Goal: Task Accomplishment & Management: Complete application form

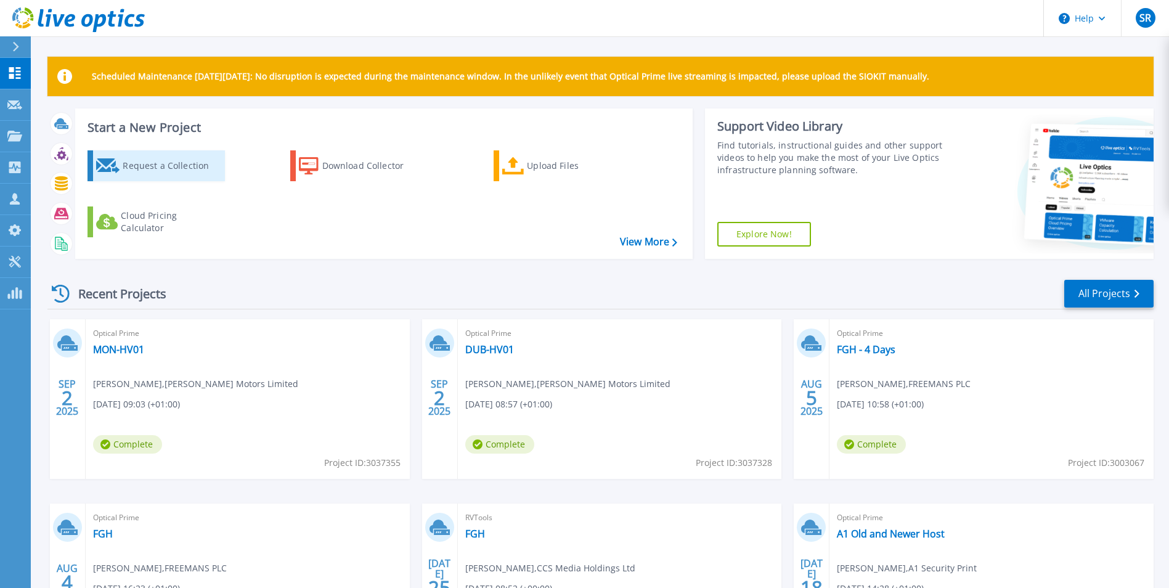
click at [138, 171] on div "Request a Collection" at bounding box center [172, 165] width 99 height 25
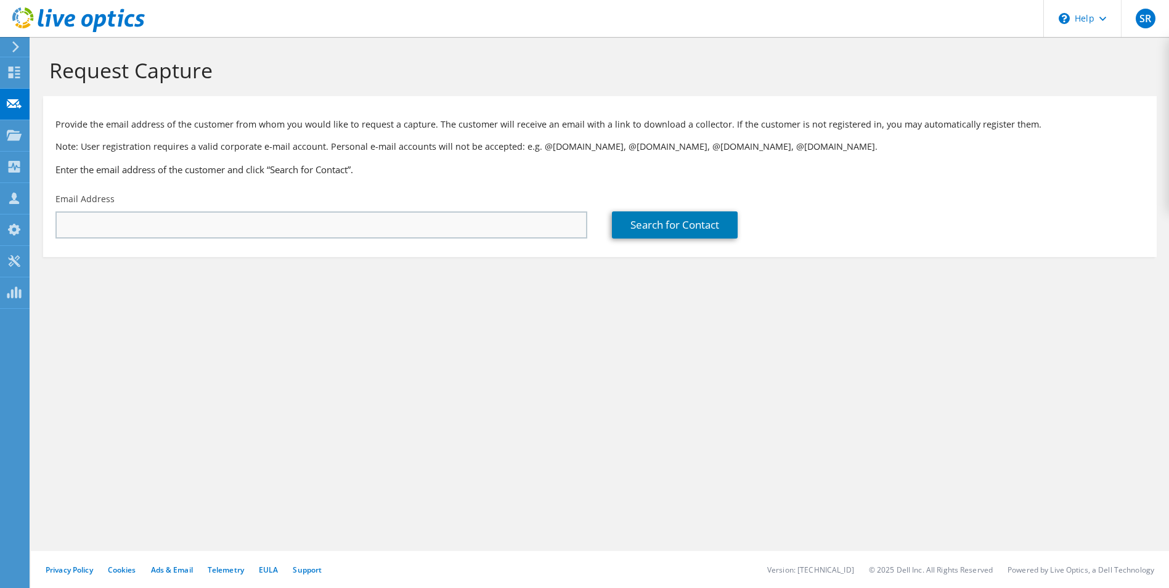
drag, startPoint x: 431, startPoint y: 200, endPoint x: 426, endPoint y: 231, distance: 31.1
click at [431, 200] on div "Email Address" at bounding box center [321, 216] width 556 height 58
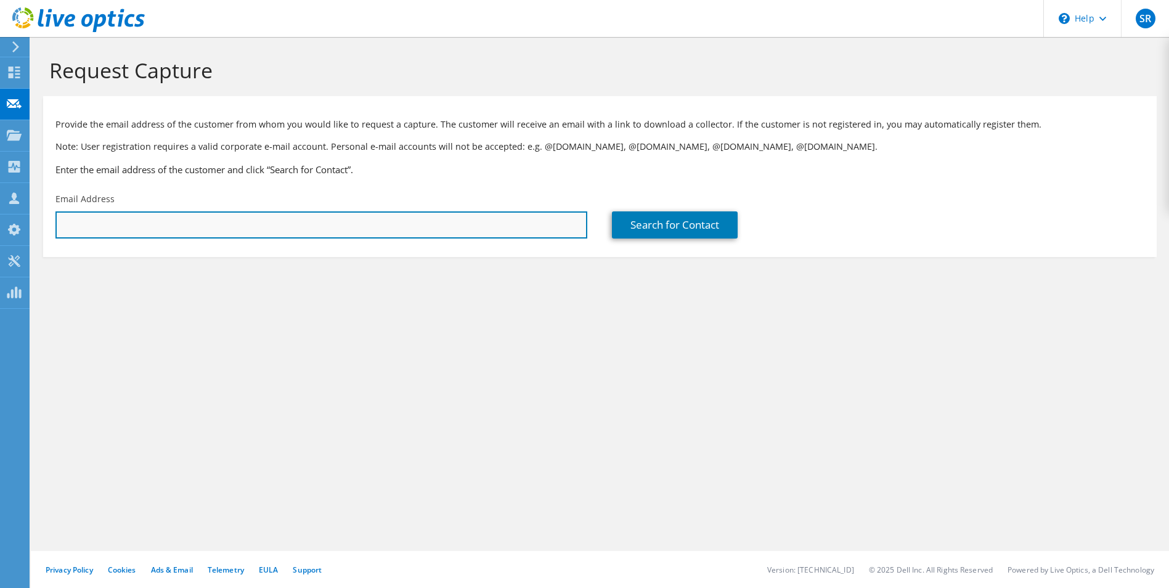
click at [426, 232] on input "text" at bounding box center [321, 224] width 532 height 27
paste input "[EMAIL_ADDRESS][DOMAIN_NAME]"
type input "[EMAIL_ADDRESS][DOMAIN_NAME]"
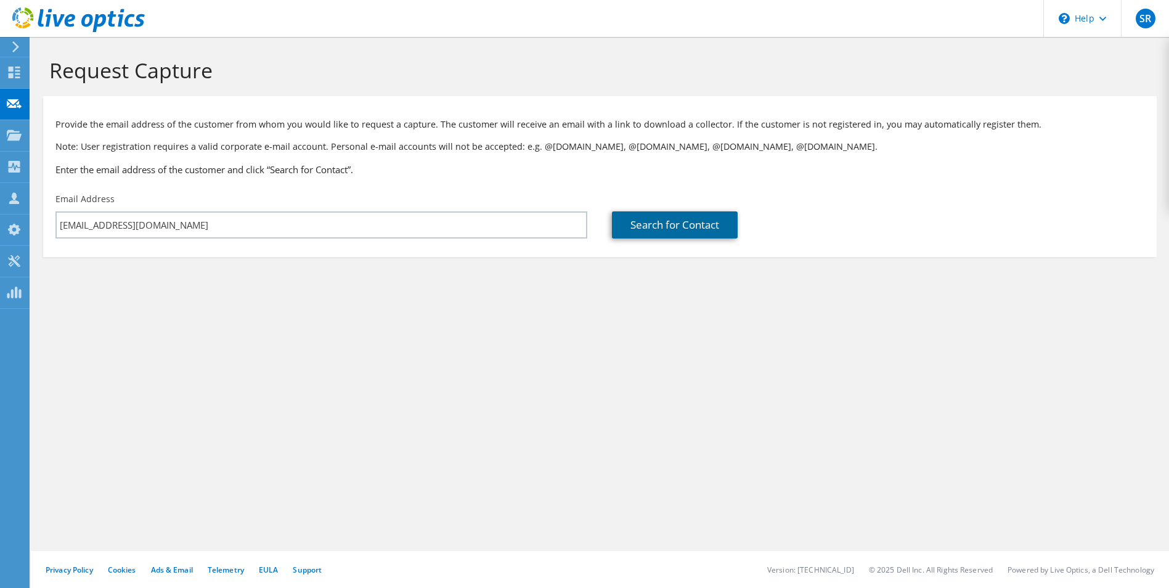
click at [663, 221] on link "Search for Contact" at bounding box center [675, 224] width 126 height 27
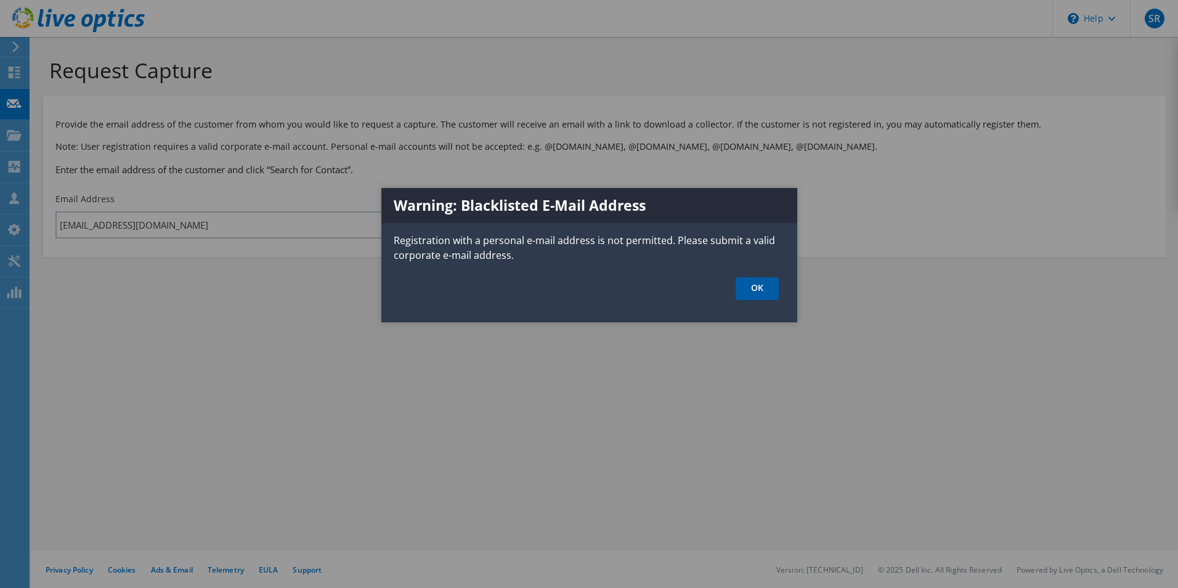
click at [758, 288] on link "OK" at bounding box center [756, 288] width 43 height 23
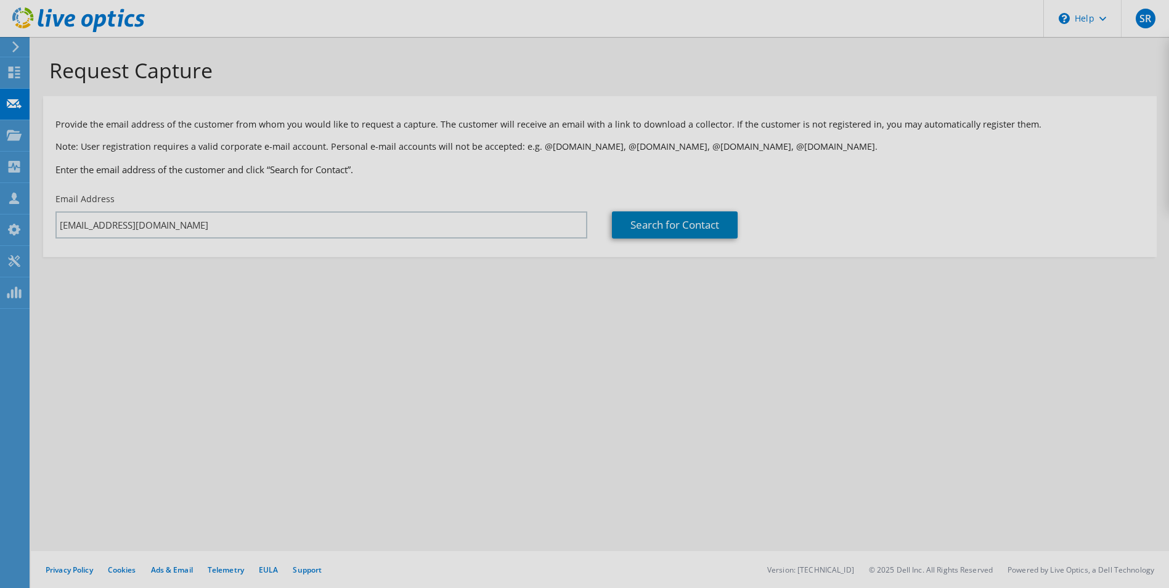
click at [891, 306] on div at bounding box center [584, 294] width 1169 height 588
